Goal: Transaction & Acquisition: Book appointment/travel/reservation

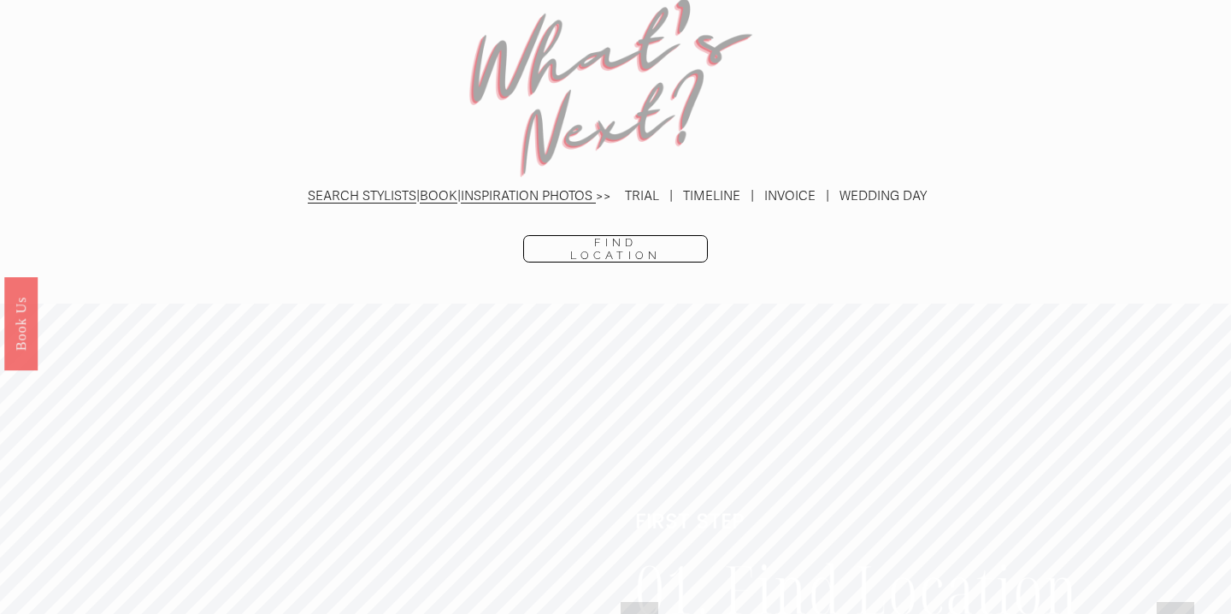
scroll to position [3772, 0]
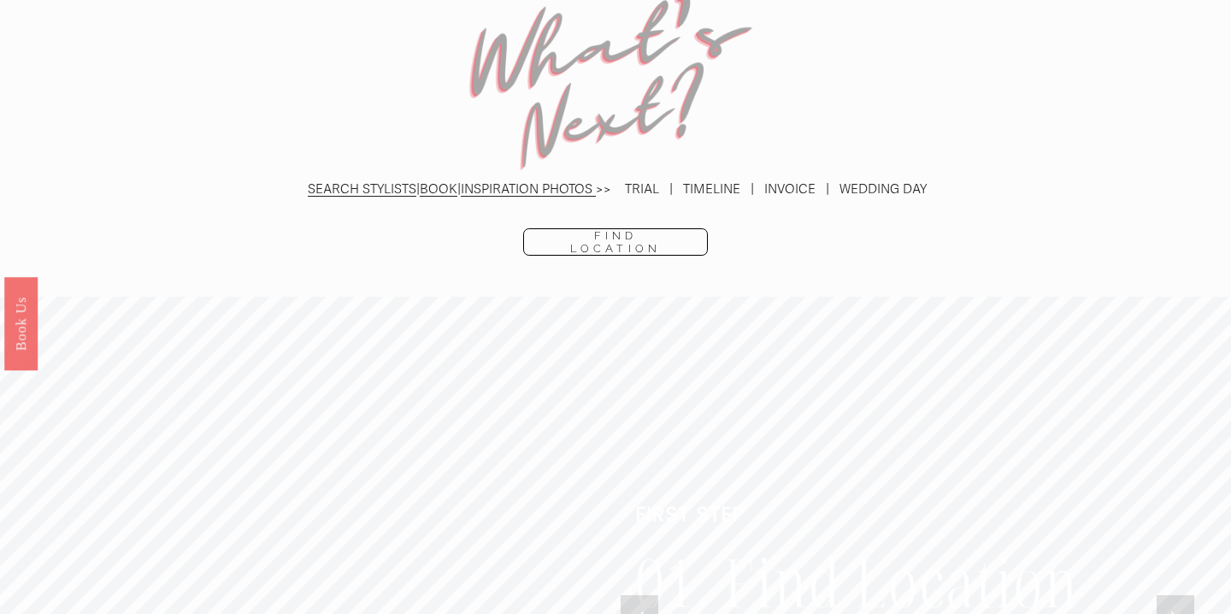
click at [450, 181] on link "BOOK" at bounding box center [439, 188] width 38 height 15
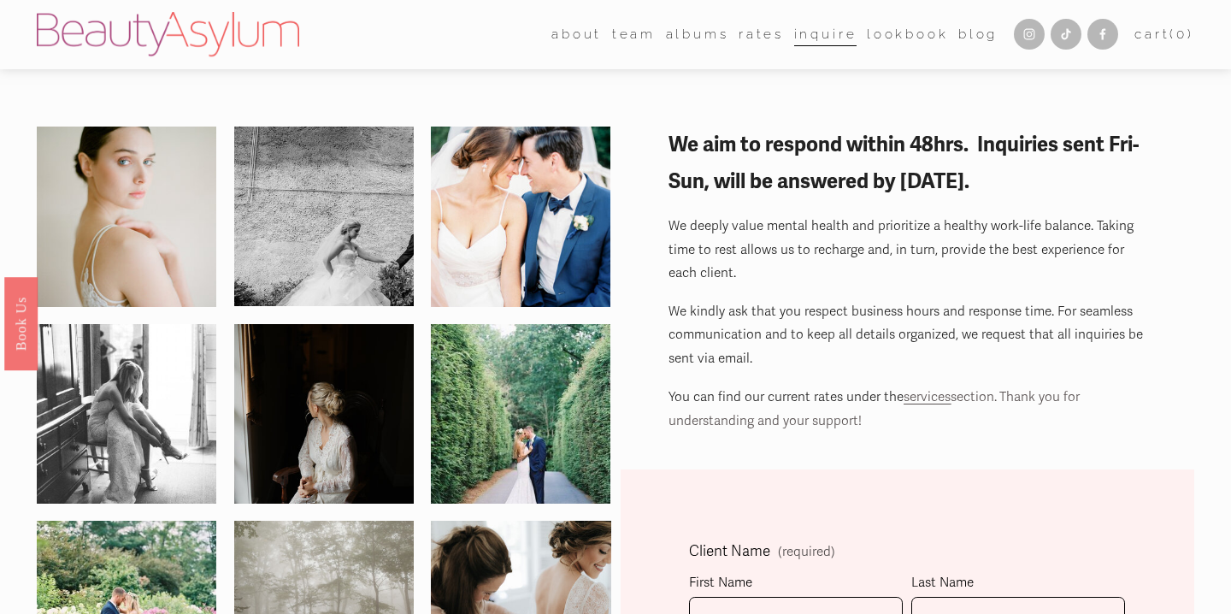
click at [688, 38] on link "albums" at bounding box center [697, 34] width 63 height 27
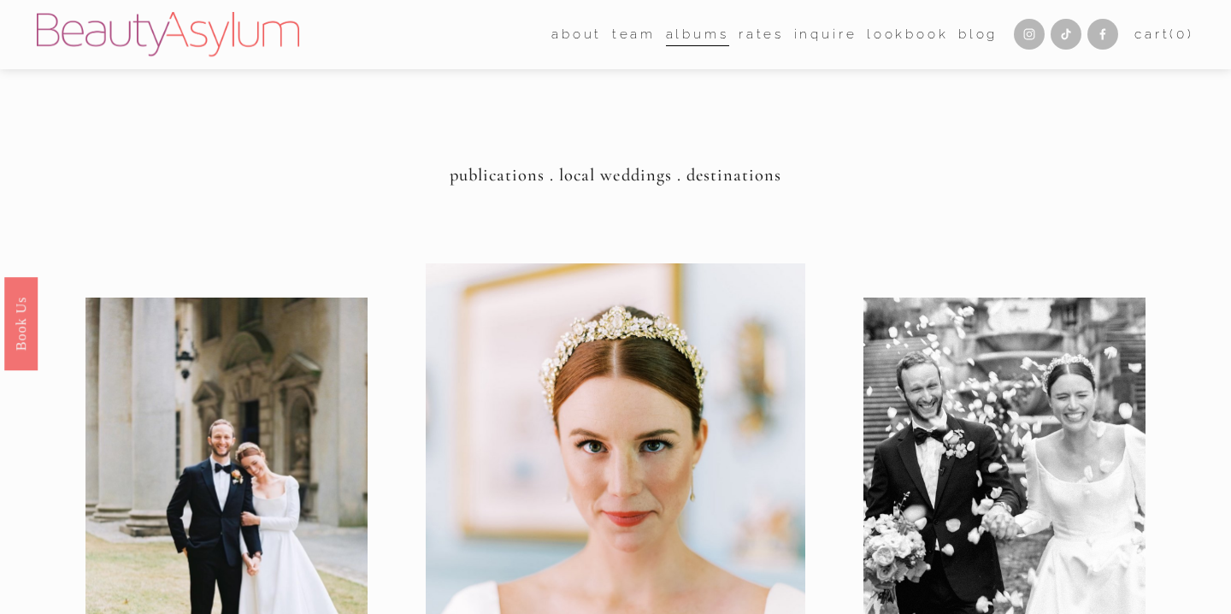
click at [0, 0] on link "Meet [PERSON_NAME]" at bounding box center [0, 0] width 0 height 0
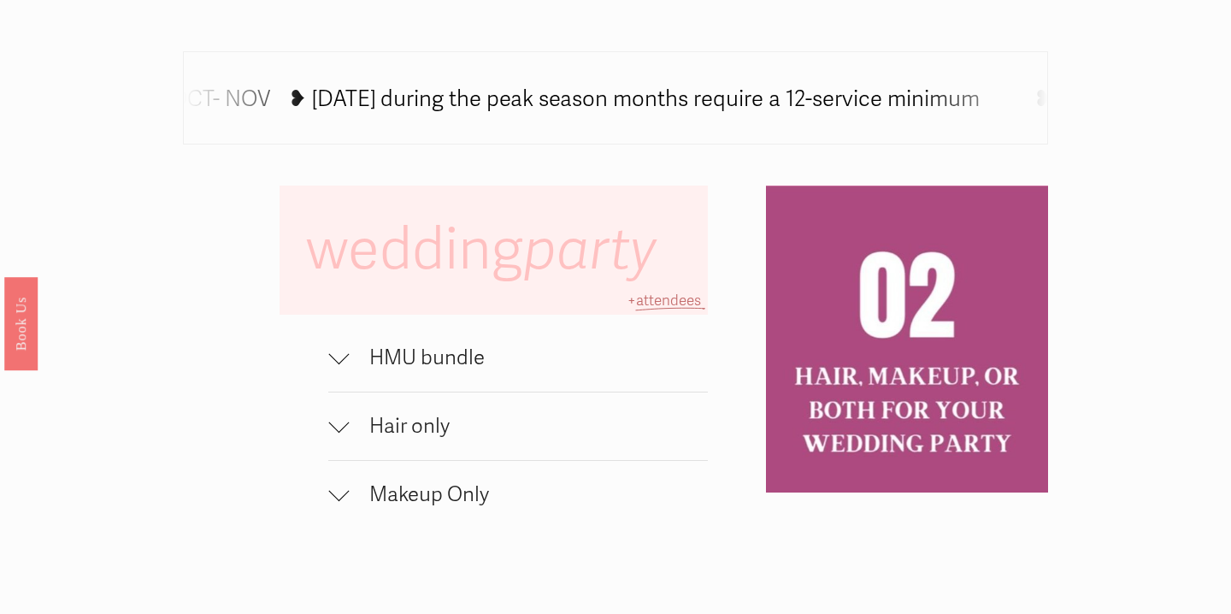
scroll to position [965, 0]
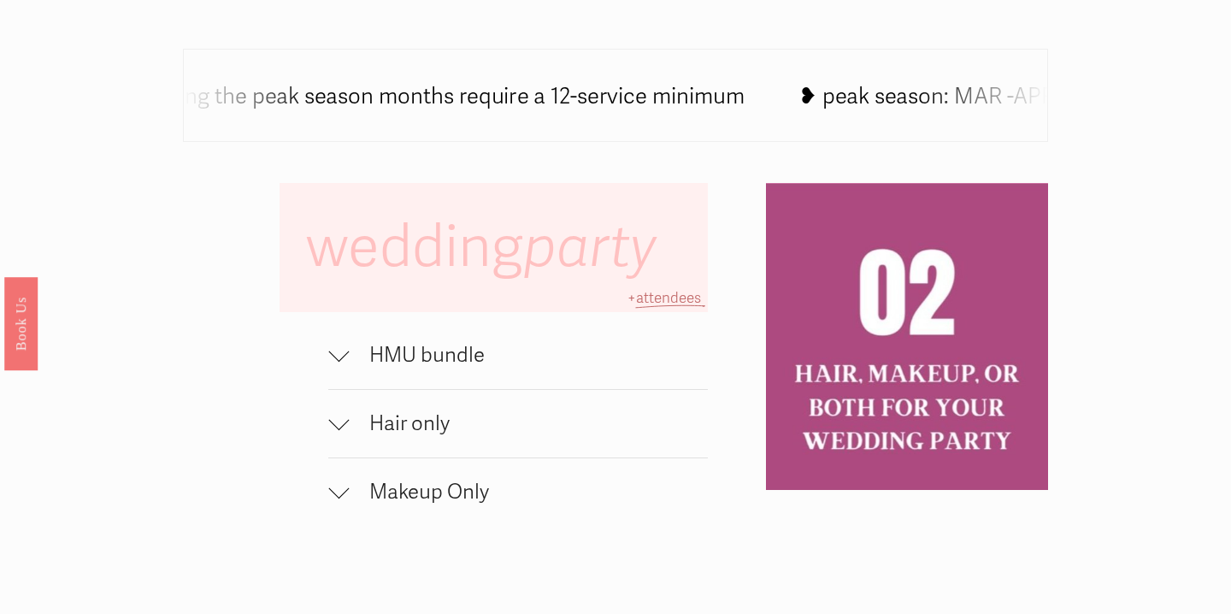
click at [483, 357] on span "HMU bundle" at bounding box center [528, 355] width 359 height 25
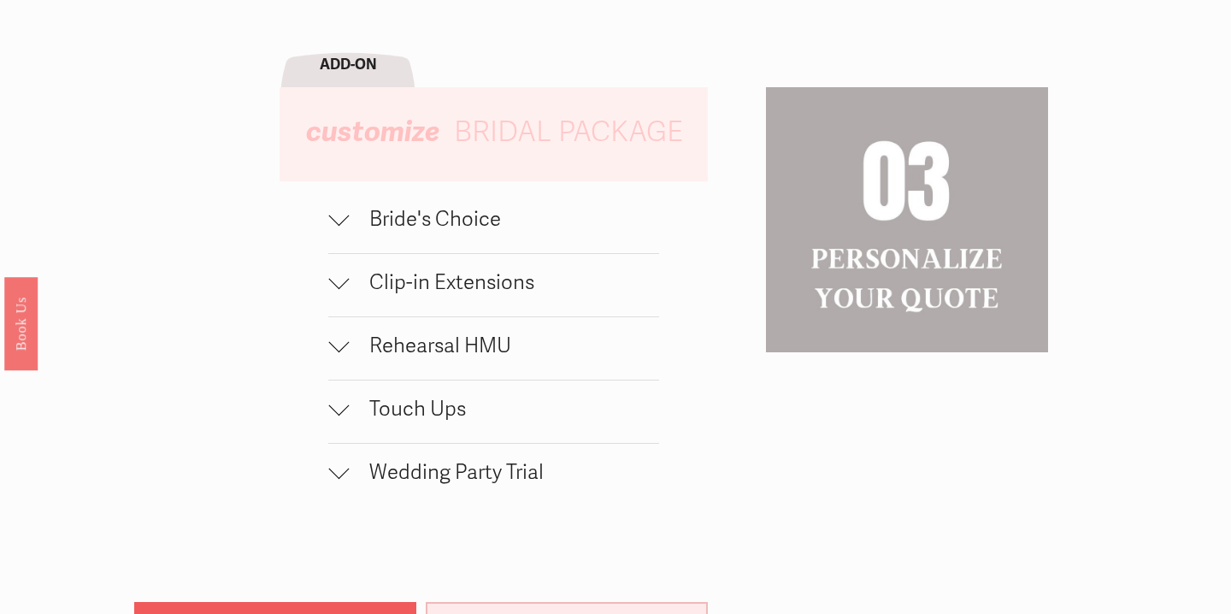
scroll to position [1674, 0]
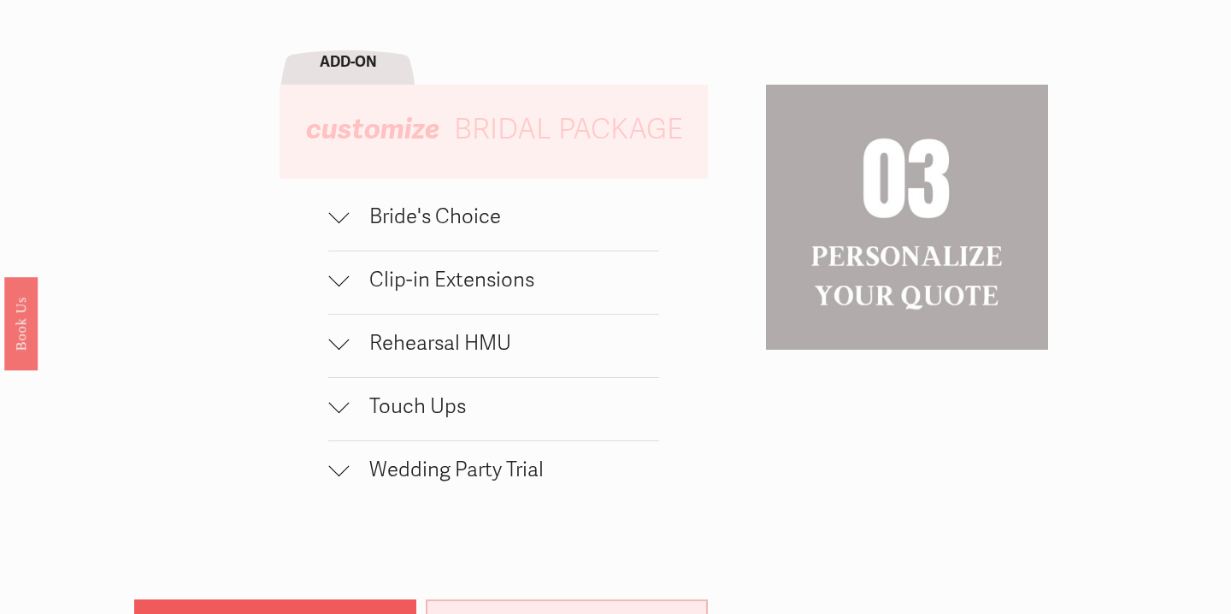
click at [428, 227] on span "Bride's Choice" at bounding box center [504, 216] width 310 height 25
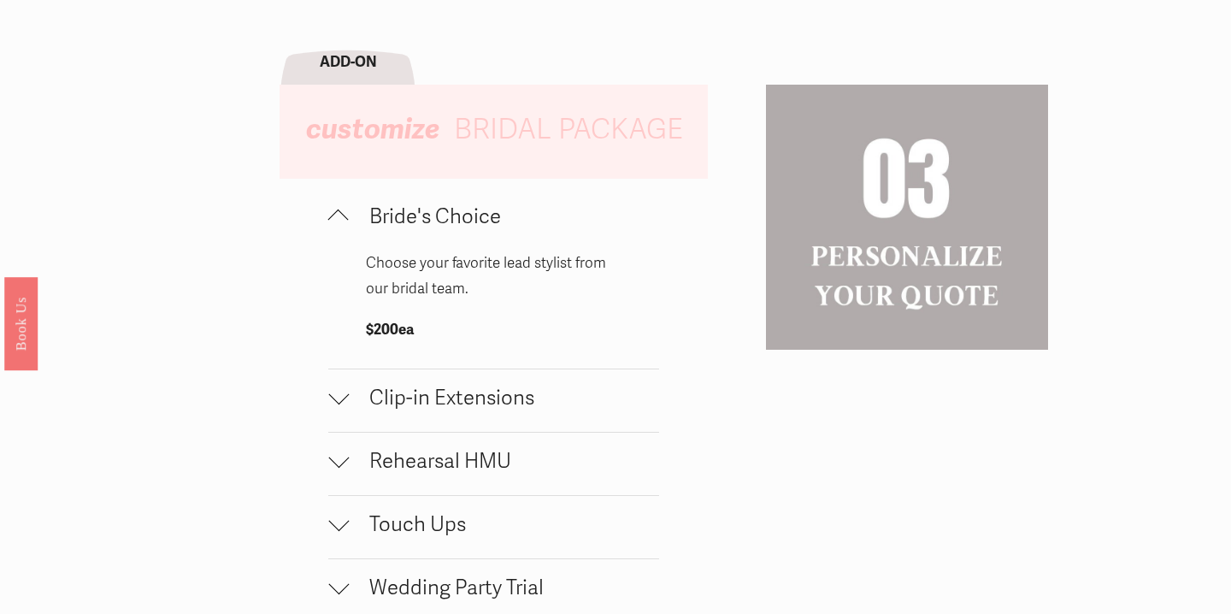
click at [410, 404] on span "Clip-in Extensions" at bounding box center [504, 398] width 310 height 25
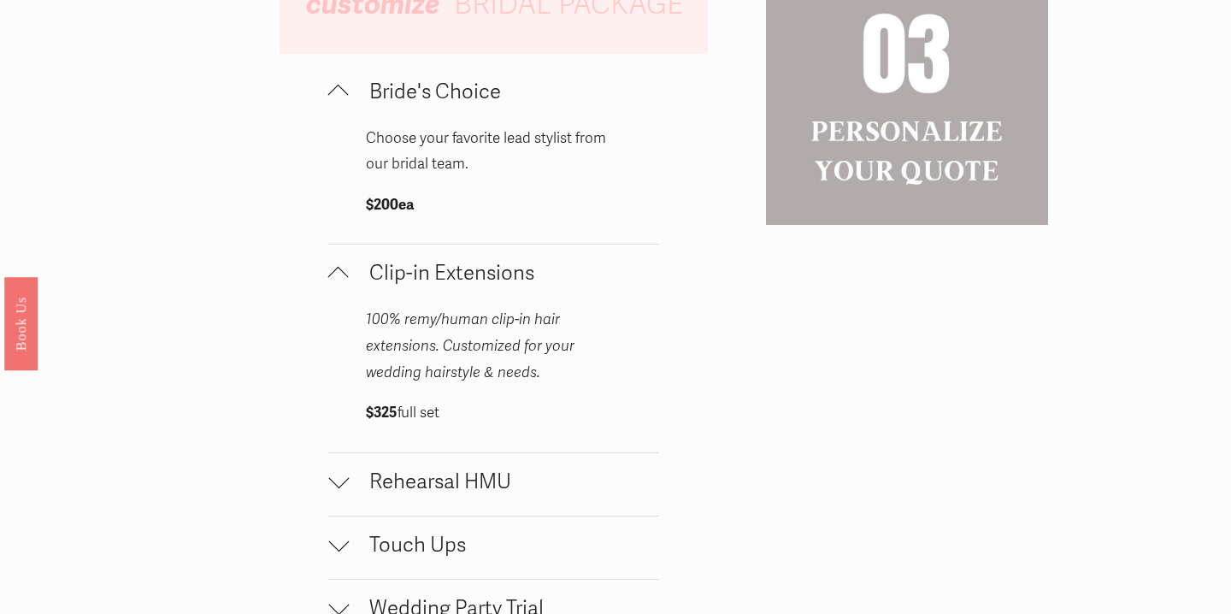
scroll to position [1802, 0]
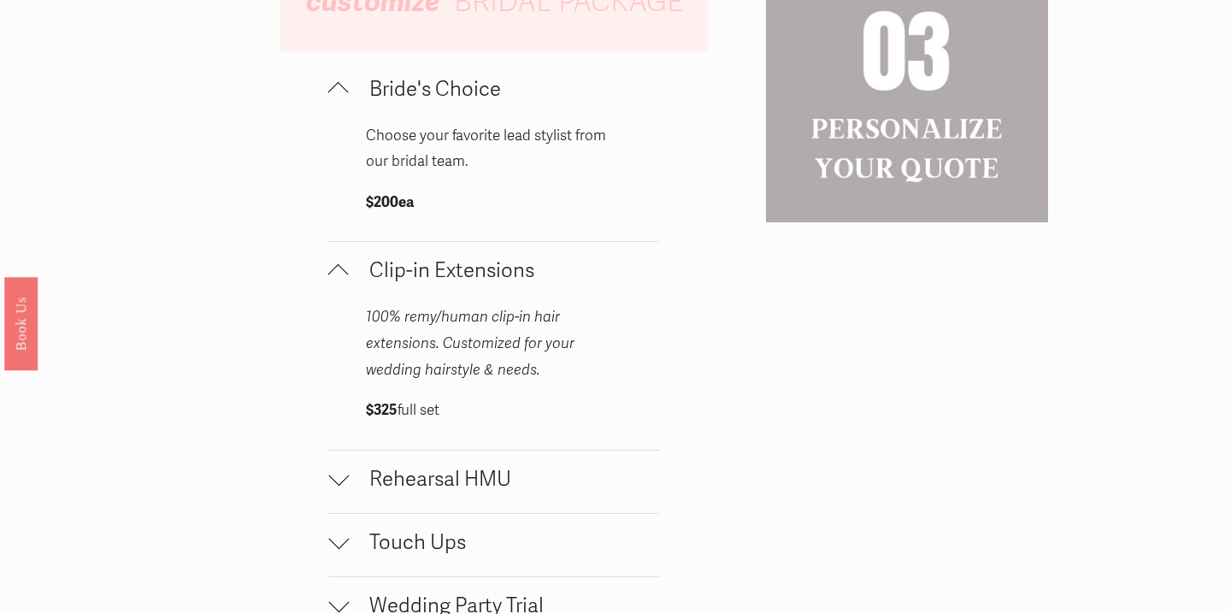
click at [404, 490] on span "Rehearsal HMU" at bounding box center [504, 479] width 310 height 25
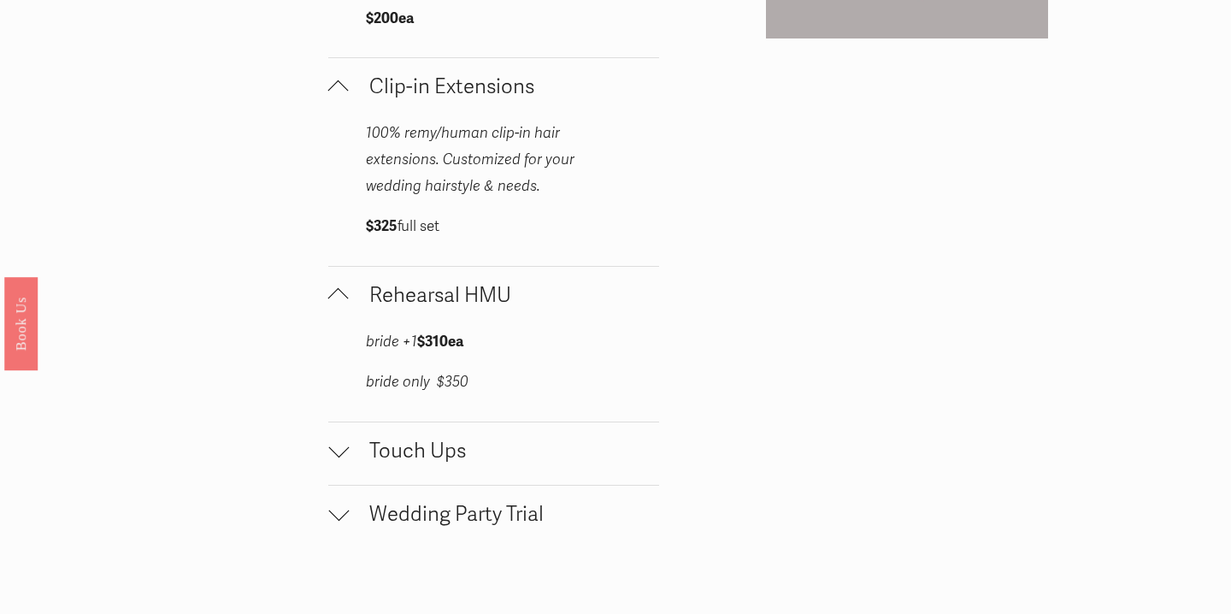
scroll to position [1991, 0]
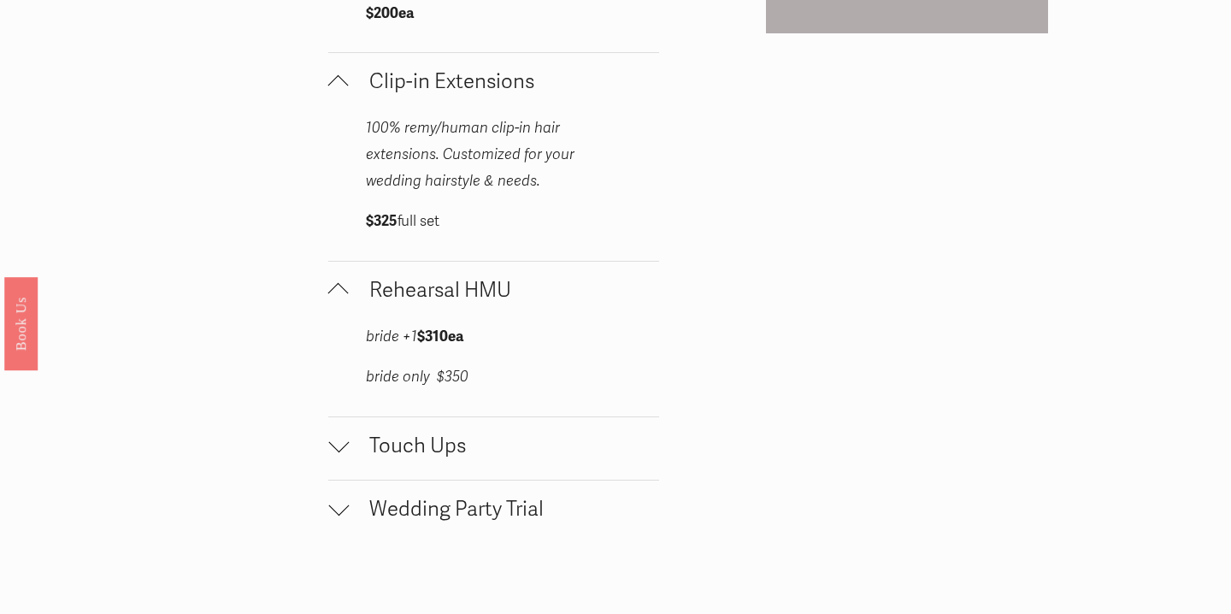
click at [410, 457] on span "Touch Ups" at bounding box center [504, 446] width 310 height 25
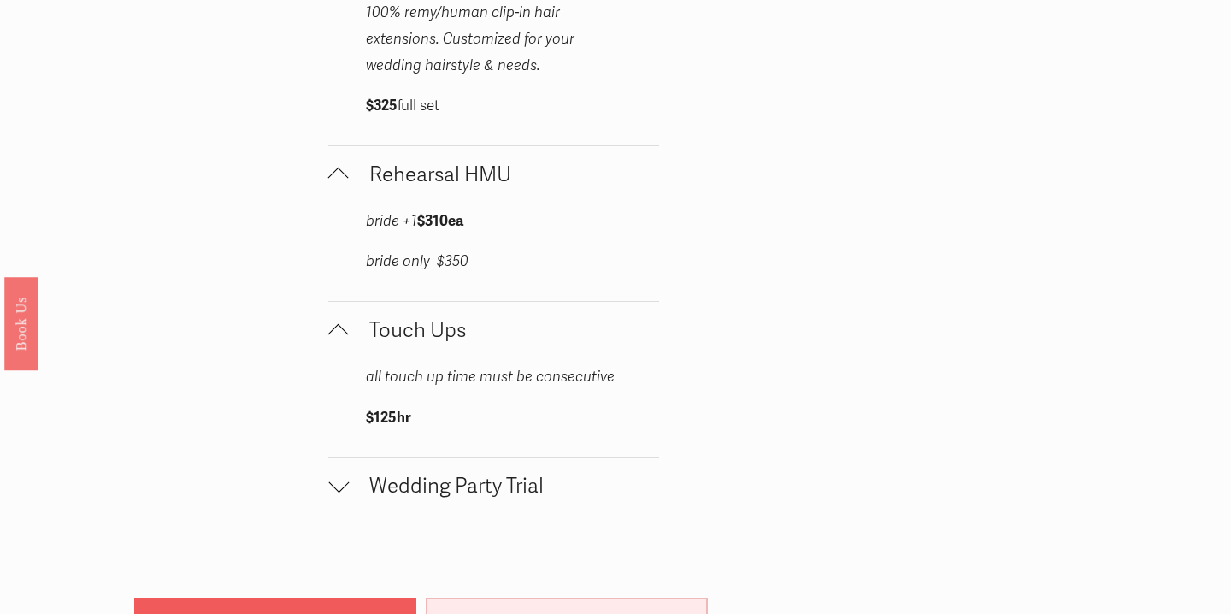
scroll to position [2199, 0]
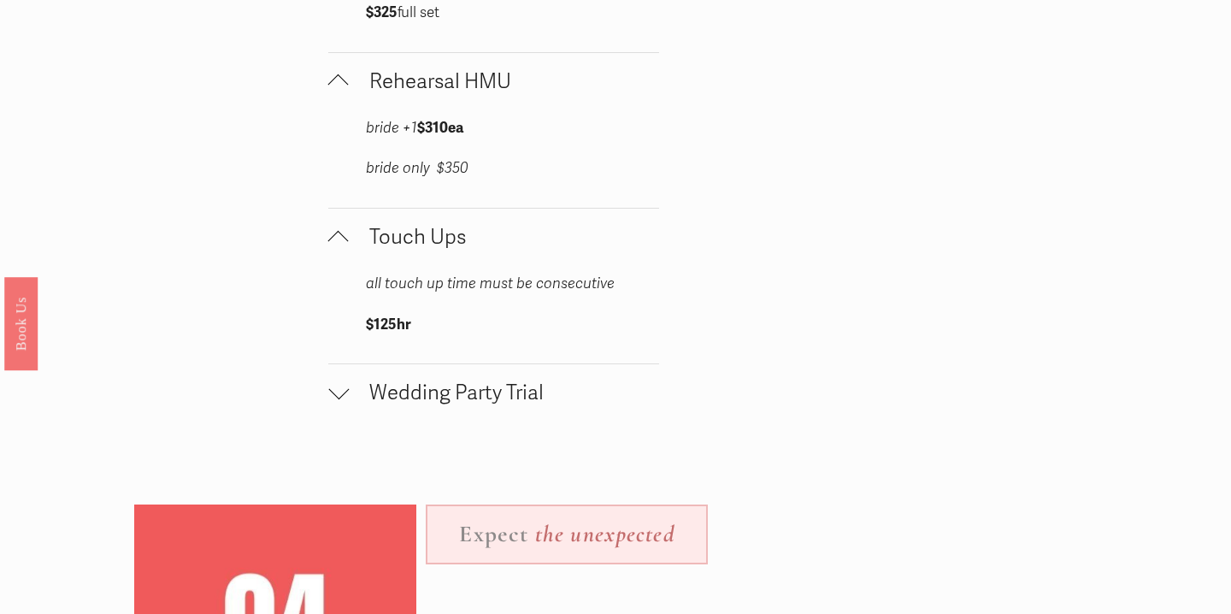
click at [434, 402] on span "Wedding Party Trial" at bounding box center [504, 392] width 310 height 25
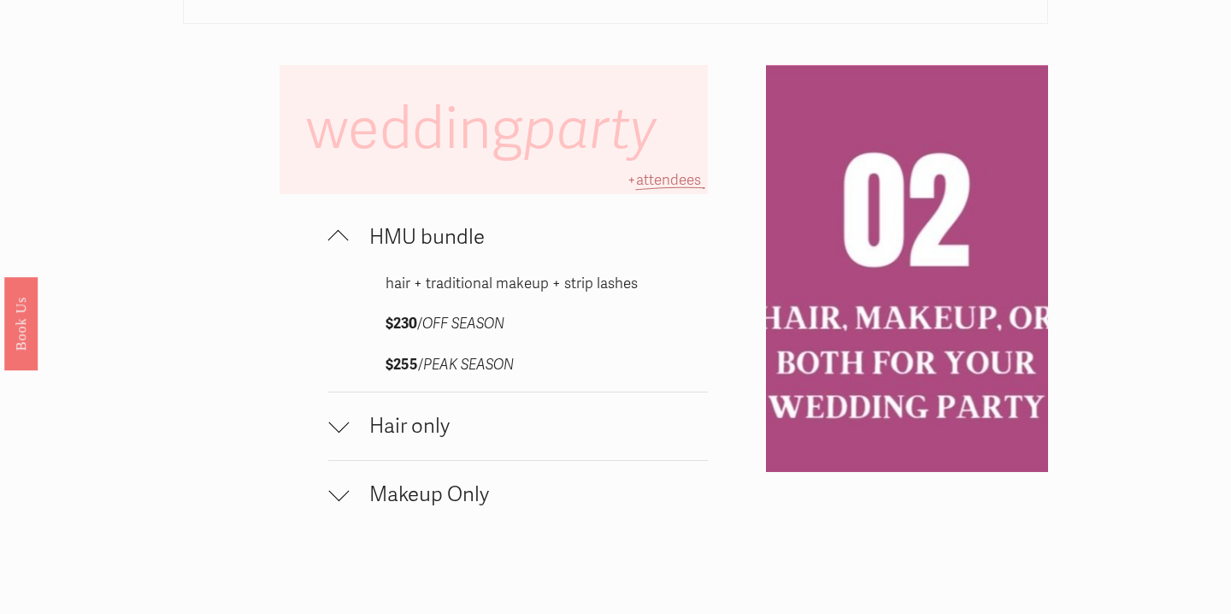
scroll to position [1087, 0]
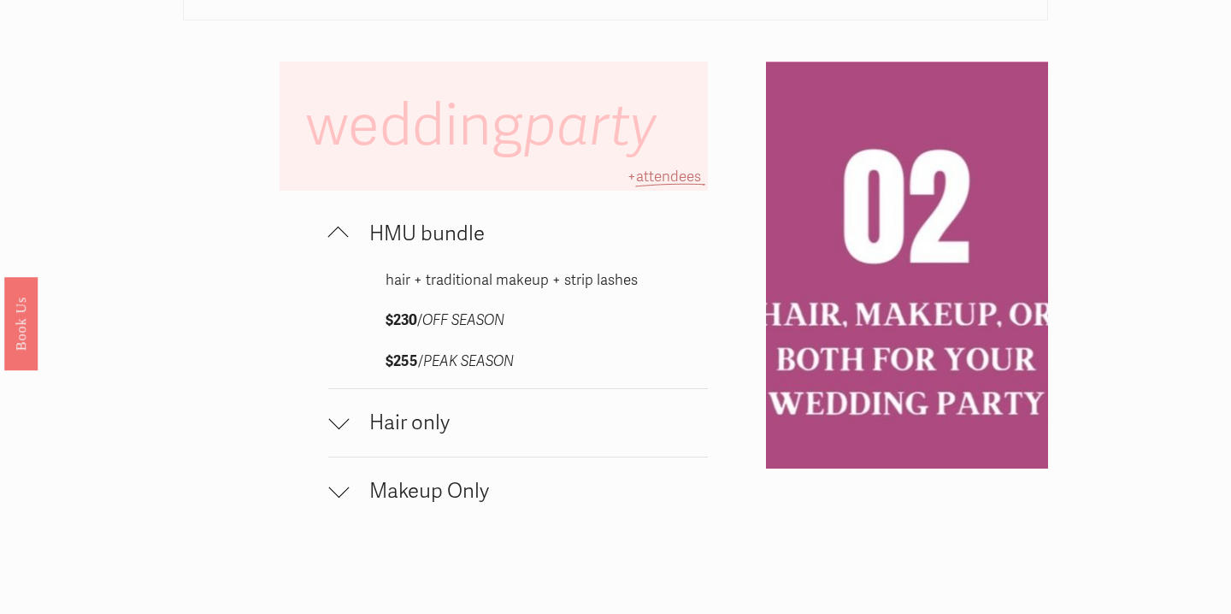
click at [434, 430] on span "Hair only" at bounding box center [528, 422] width 359 height 25
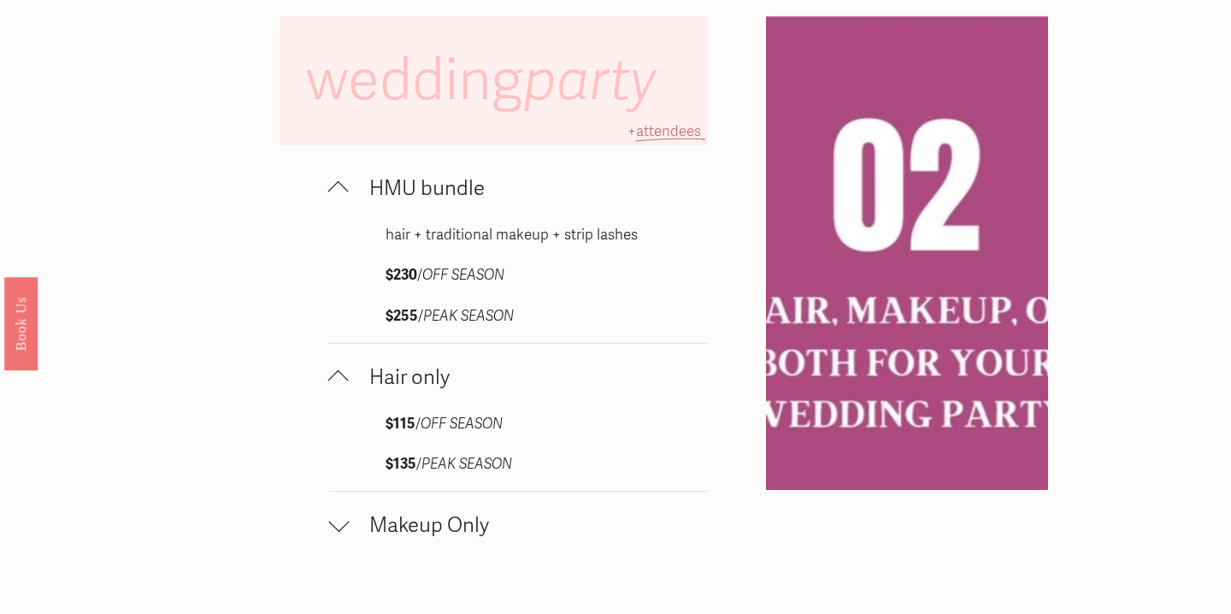
scroll to position [1134, 0]
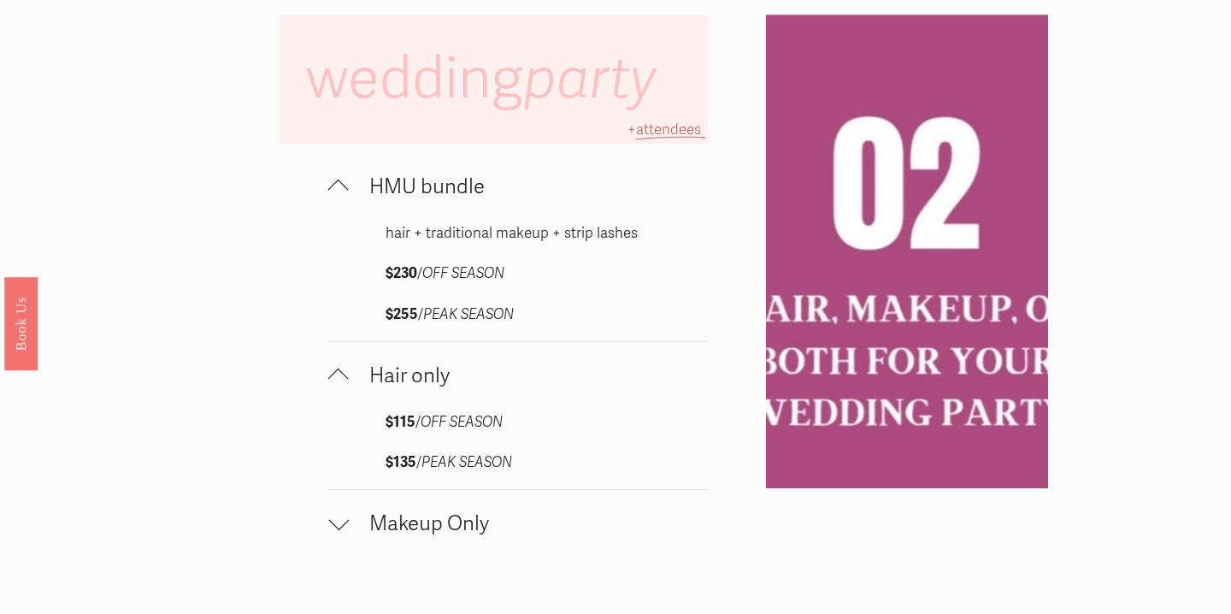
click at [465, 526] on span "Makeup Only" at bounding box center [528, 523] width 359 height 25
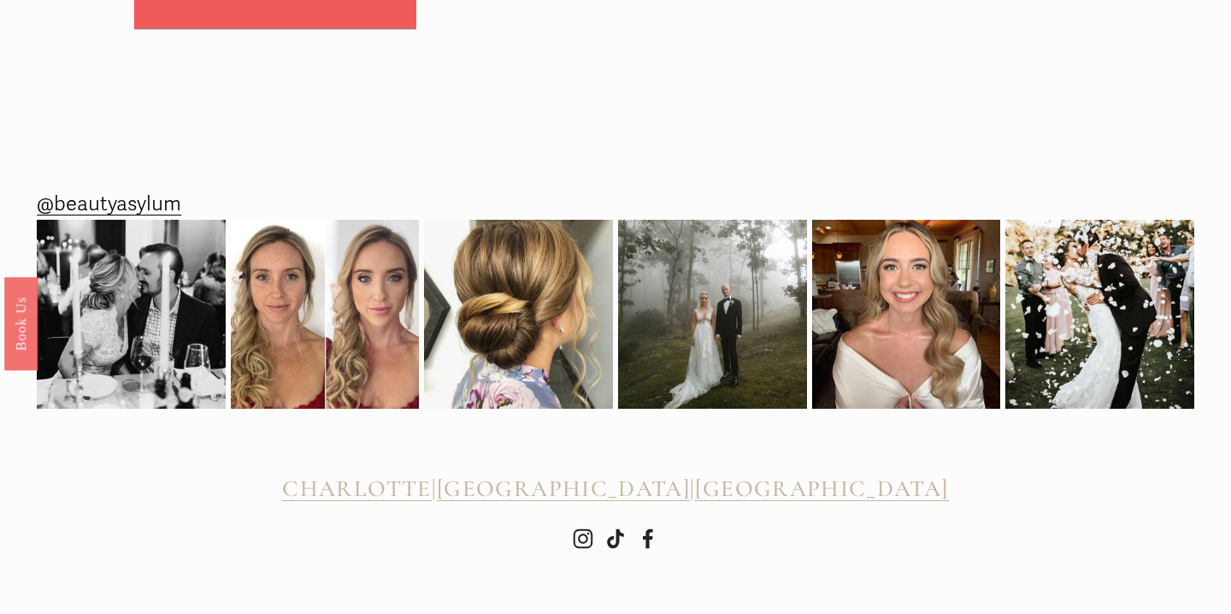
scroll to position [3365, 0]
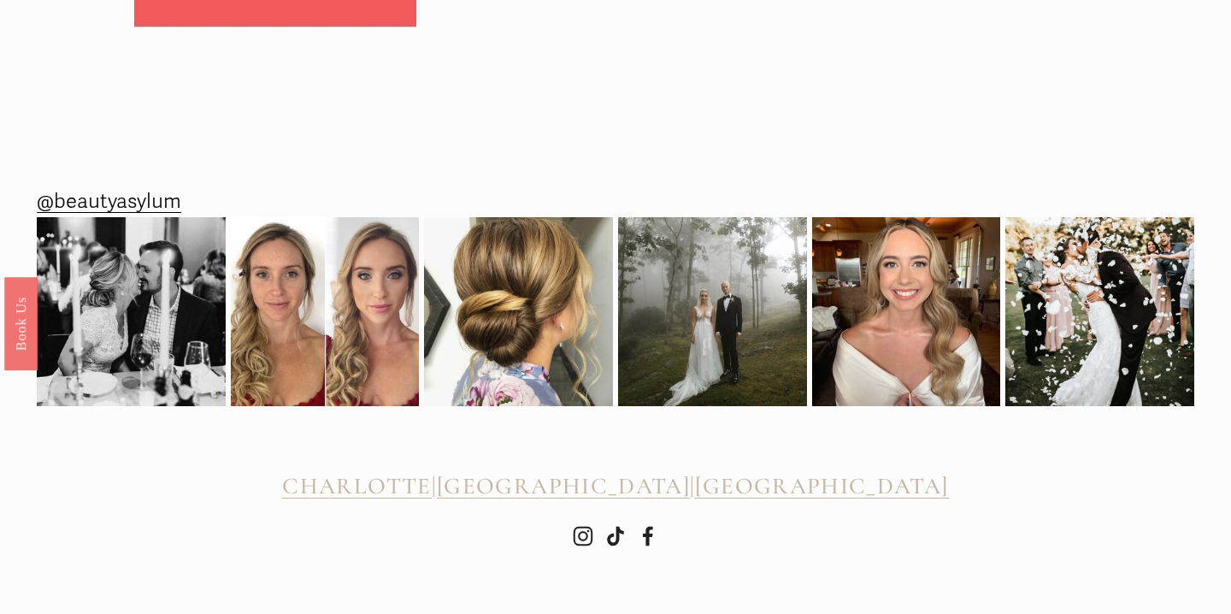
click at [616, 494] on span "[GEOGRAPHIC_DATA]" at bounding box center [563, 486] width 253 height 28
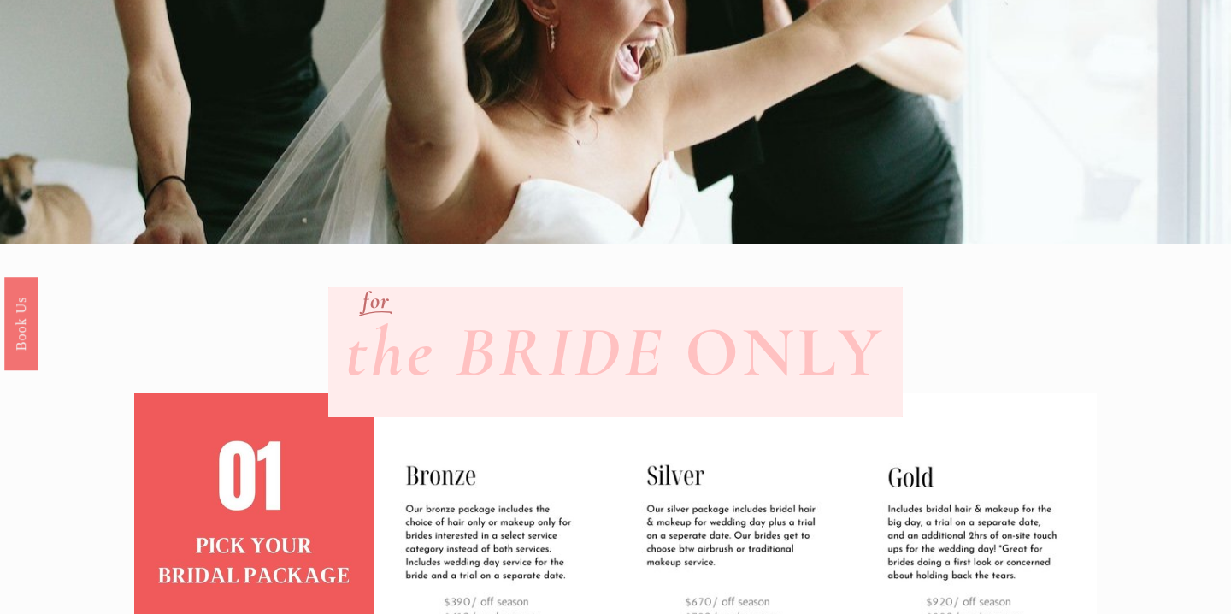
scroll to position [280, 0]
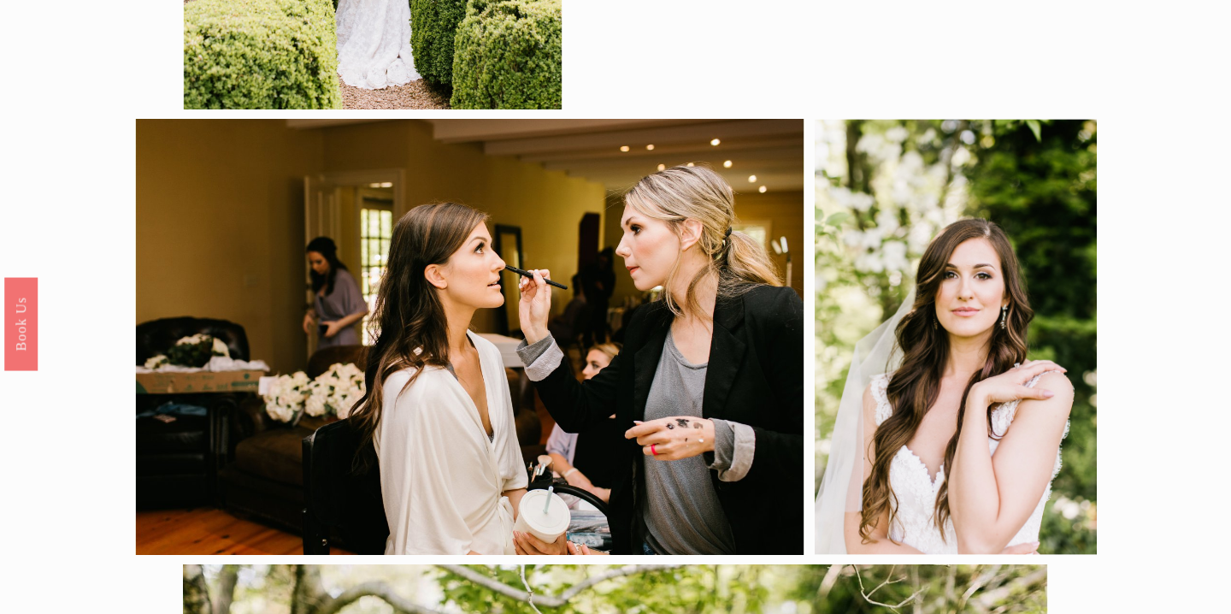
scroll to position [622, 0]
